Goal: Navigation & Orientation: Understand site structure

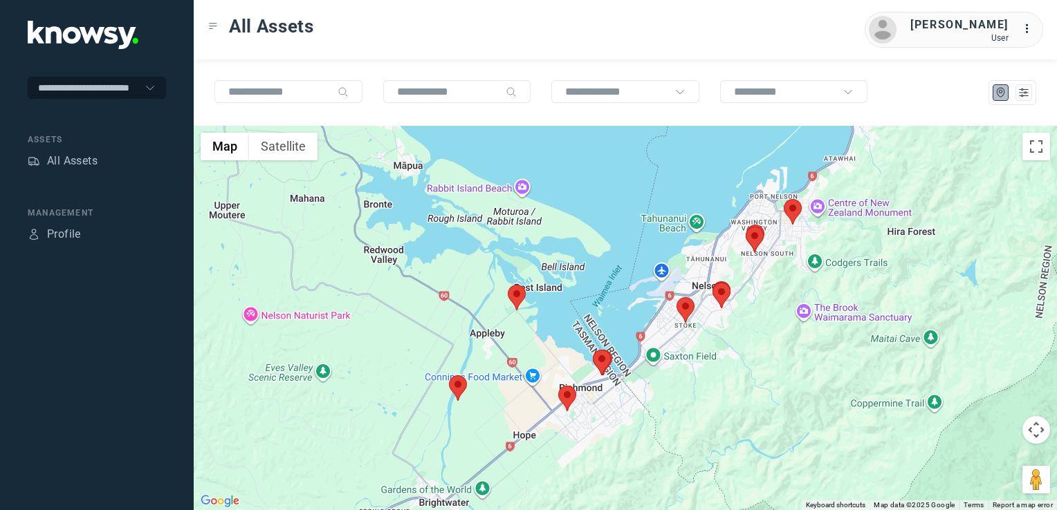
click at [514, 299] on img at bounding box center [517, 298] width 18 height 26
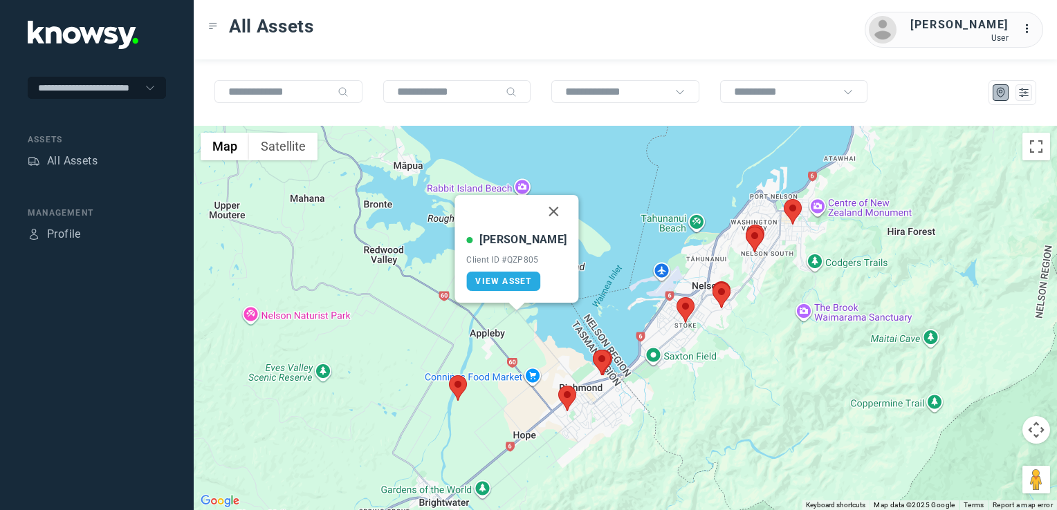
click at [537, 220] on button "Close" at bounding box center [553, 211] width 33 height 33
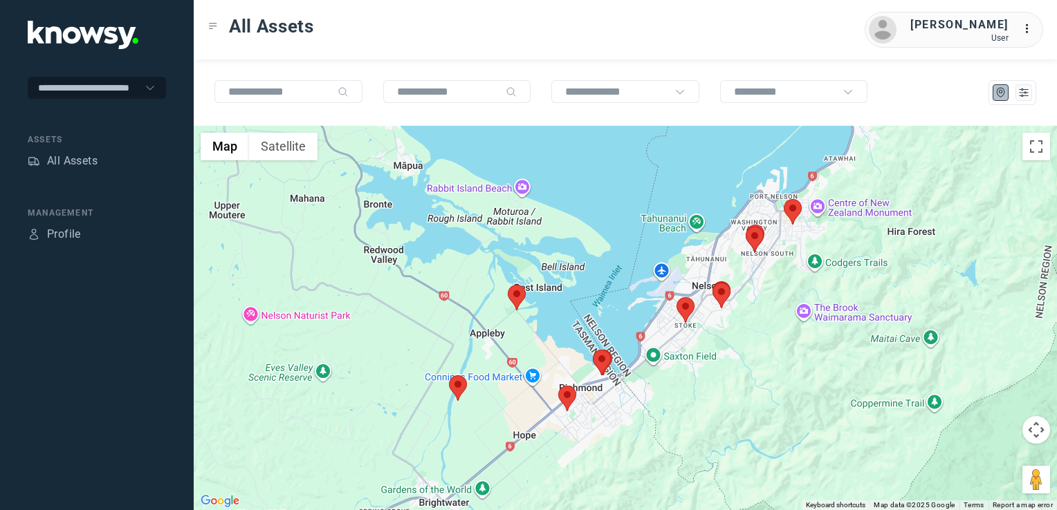
click at [687, 306] on img at bounding box center [685, 310] width 18 height 26
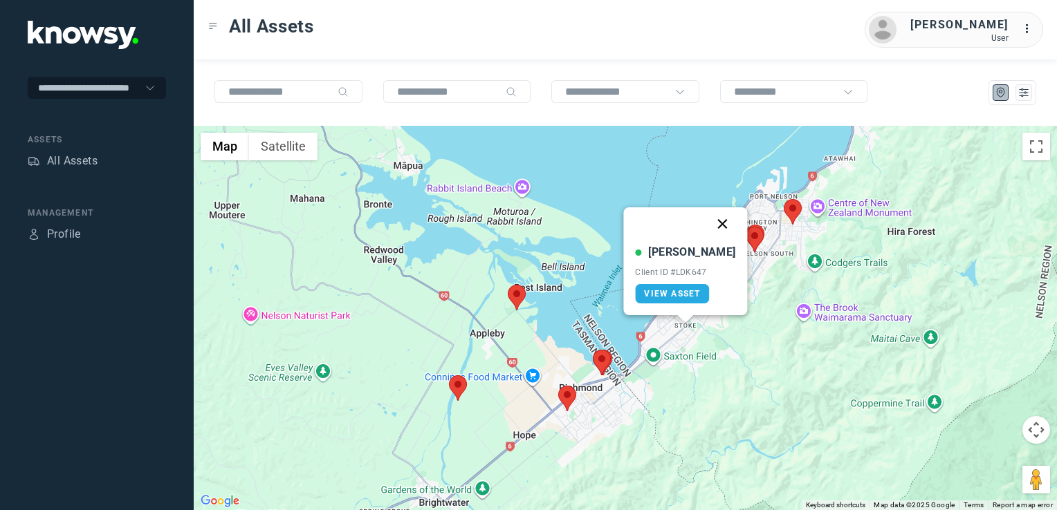
click at [710, 218] on button "Close" at bounding box center [722, 223] width 33 height 33
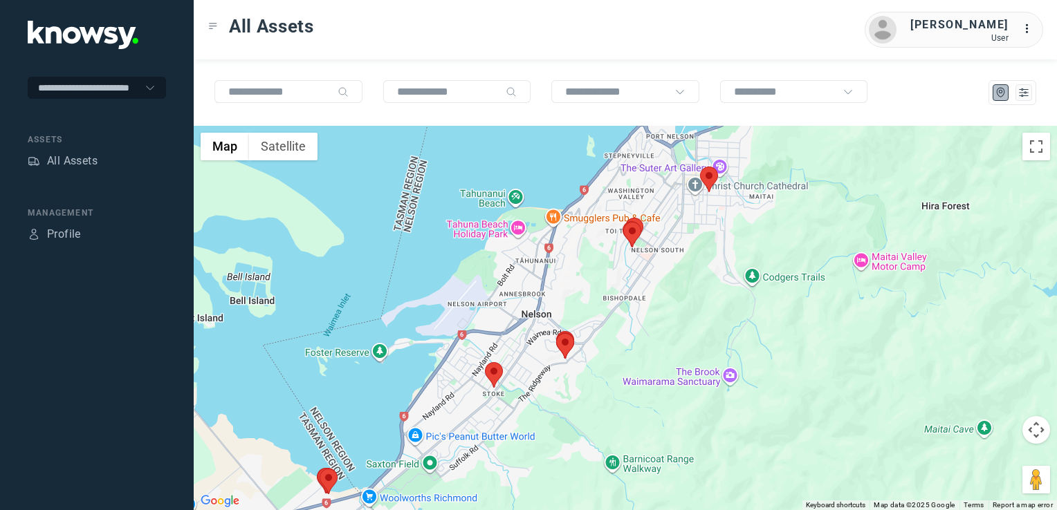
drag, startPoint x: 575, startPoint y: 184, endPoint x: 544, endPoint y: 332, distance: 151.1
click at [544, 332] on div at bounding box center [625, 318] width 863 height 384
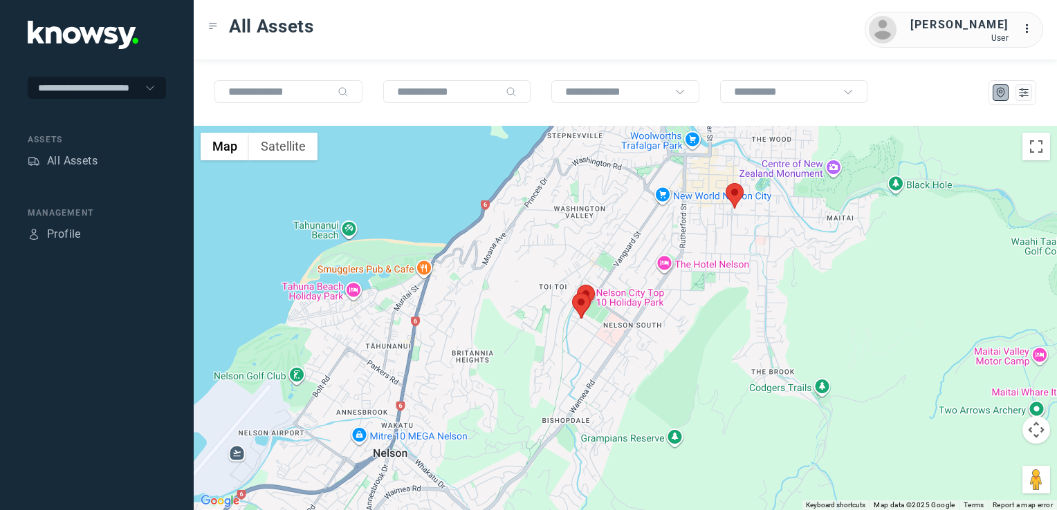
click at [733, 196] on img at bounding box center [734, 196] width 18 height 26
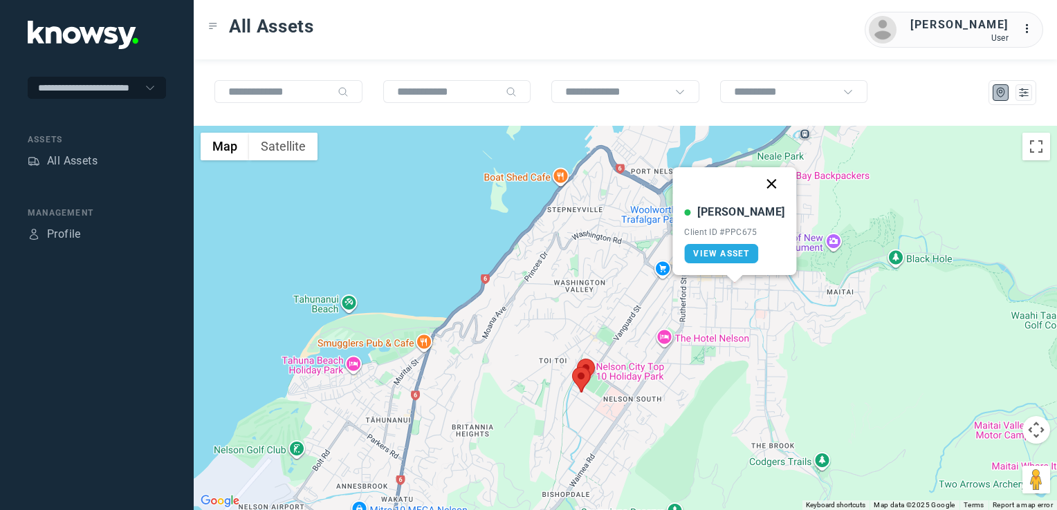
click at [756, 179] on button "Close" at bounding box center [771, 183] width 33 height 33
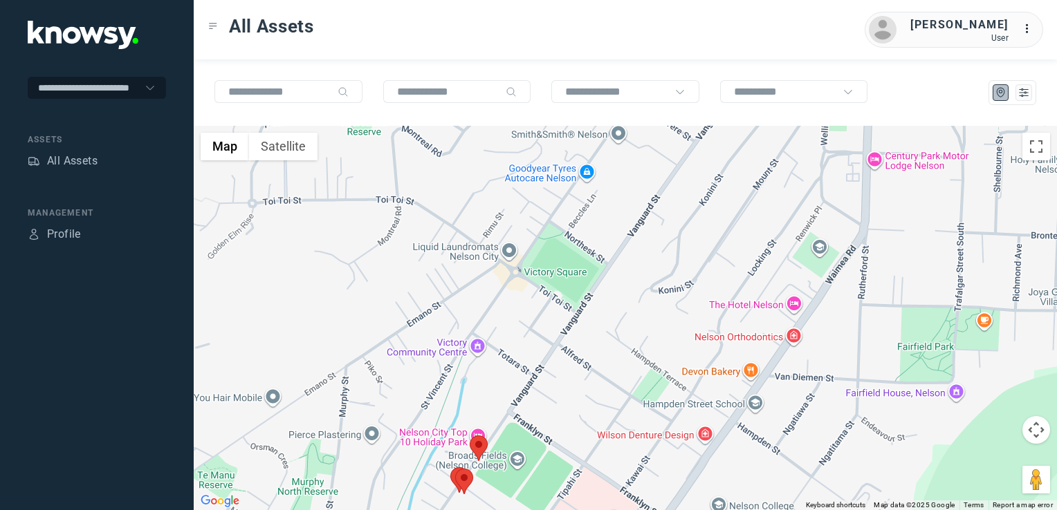
drag, startPoint x: 458, startPoint y: 416, endPoint x: 463, endPoint y: 355, distance: 61.0
click at [463, 351] on div "To navigate, press the arrow keys." at bounding box center [625, 318] width 863 height 384
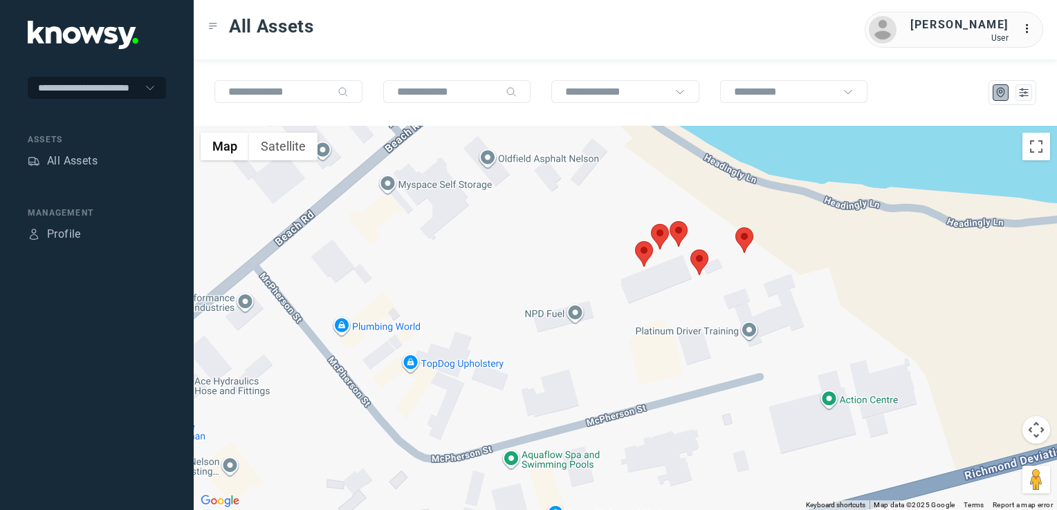
click at [633, 252] on div at bounding box center [625, 318] width 863 height 384
click at [638, 252] on img at bounding box center [644, 254] width 18 height 26
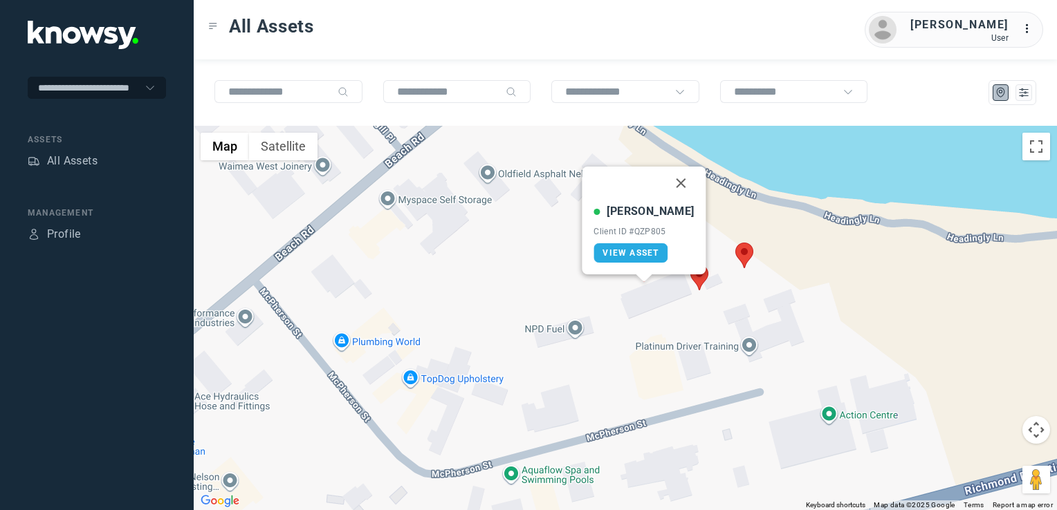
drag, startPoint x: 664, startPoint y: 176, endPoint x: 723, endPoint y: 233, distance: 82.2
click at [665, 180] on button "Close" at bounding box center [681, 183] width 33 height 33
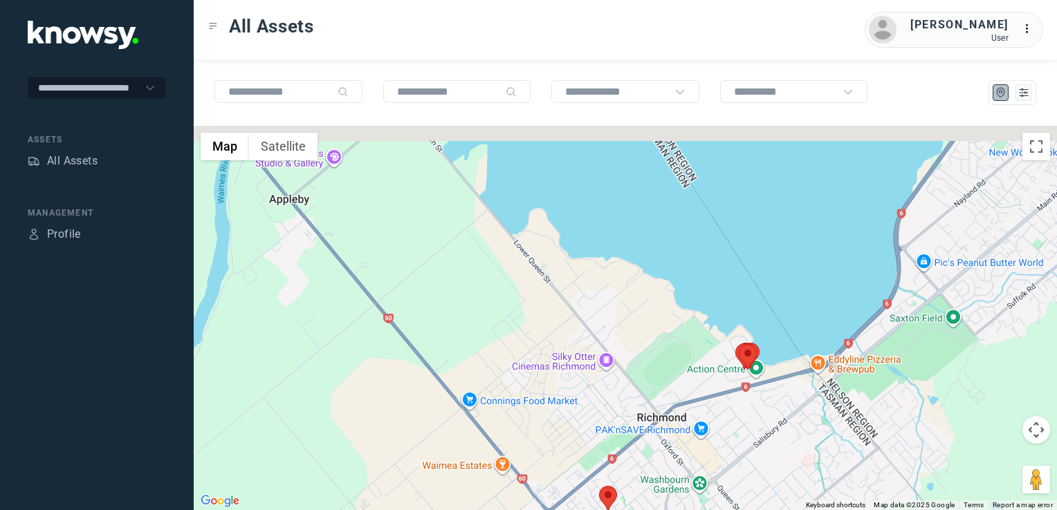
drag, startPoint x: 924, startPoint y: 364, endPoint x: 793, endPoint y: 407, distance: 137.3
click at [772, 424] on div "To navigate, press the arrow keys." at bounding box center [625, 318] width 863 height 384
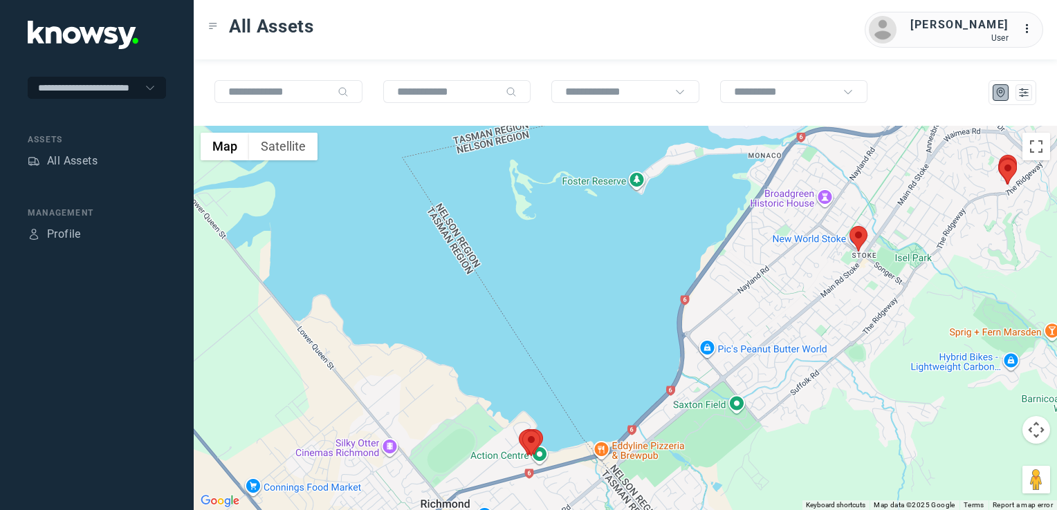
drag, startPoint x: 833, startPoint y: 370, endPoint x: 802, endPoint y: 416, distance: 54.9
click at [802, 416] on div at bounding box center [625, 318] width 863 height 384
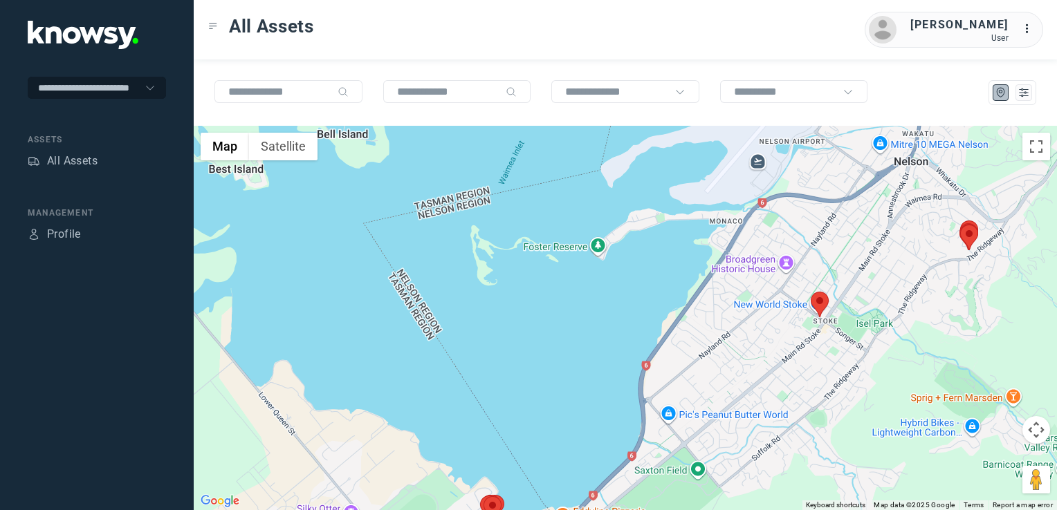
drag, startPoint x: 844, startPoint y: 373, endPoint x: 822, endPoint y: 393, distance: 29.8
click at [819, 399] on div at bounding box center [625, 318] width 863 height 384
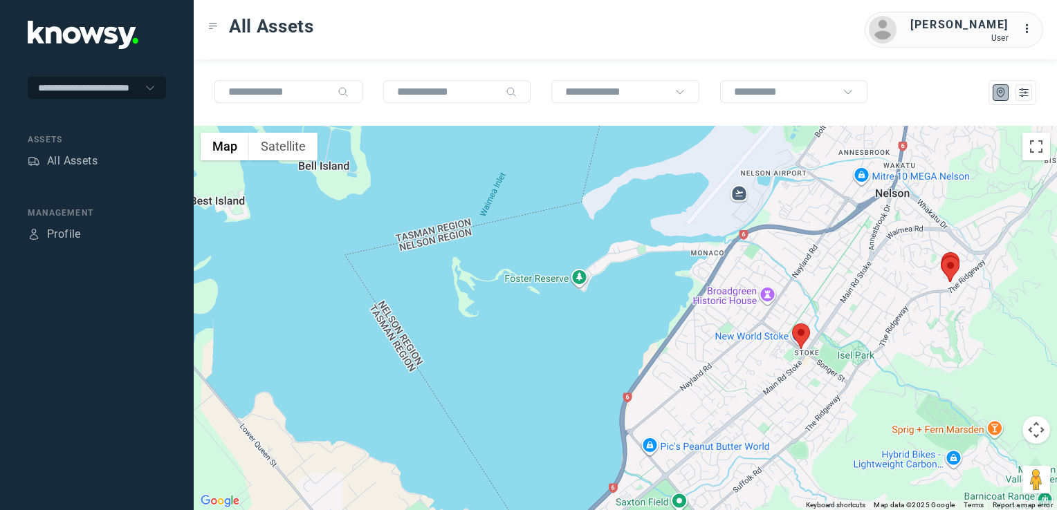
drag, startPoint x: 899, startPoint y: 331, endPoint x: 842, endPoint y: 377, distance: 72.8
click at [844, 376] on div at bounding box center [625, 318] width 863 height 384
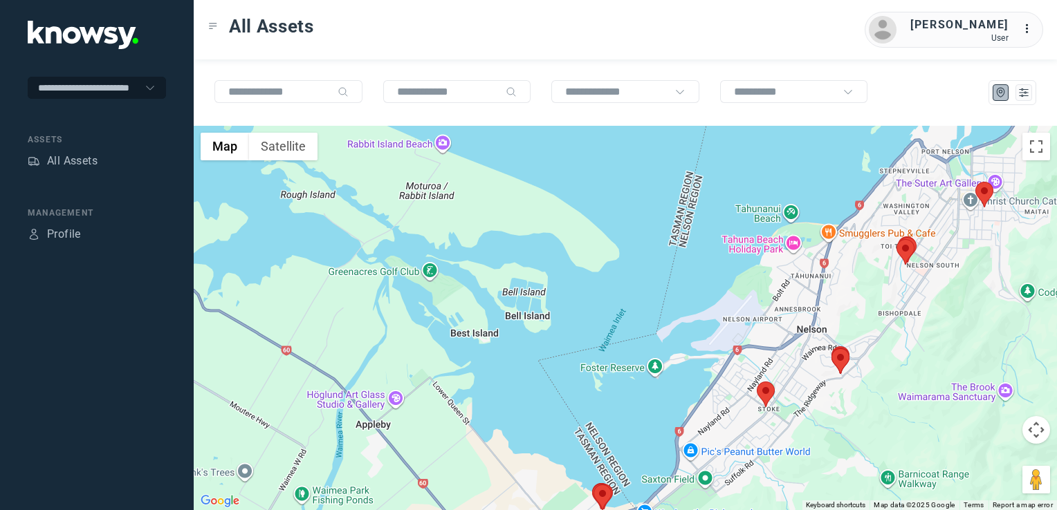
drag, startPoint x: 874, startPoint y: 333, endPoint x: 863, endPoint y: 344, distance: 15.6
click at [864, 344] on div at bounding box center [625, 318] width 863 height 384
